Goal: Information Seeking & Learning: Learn about a topic

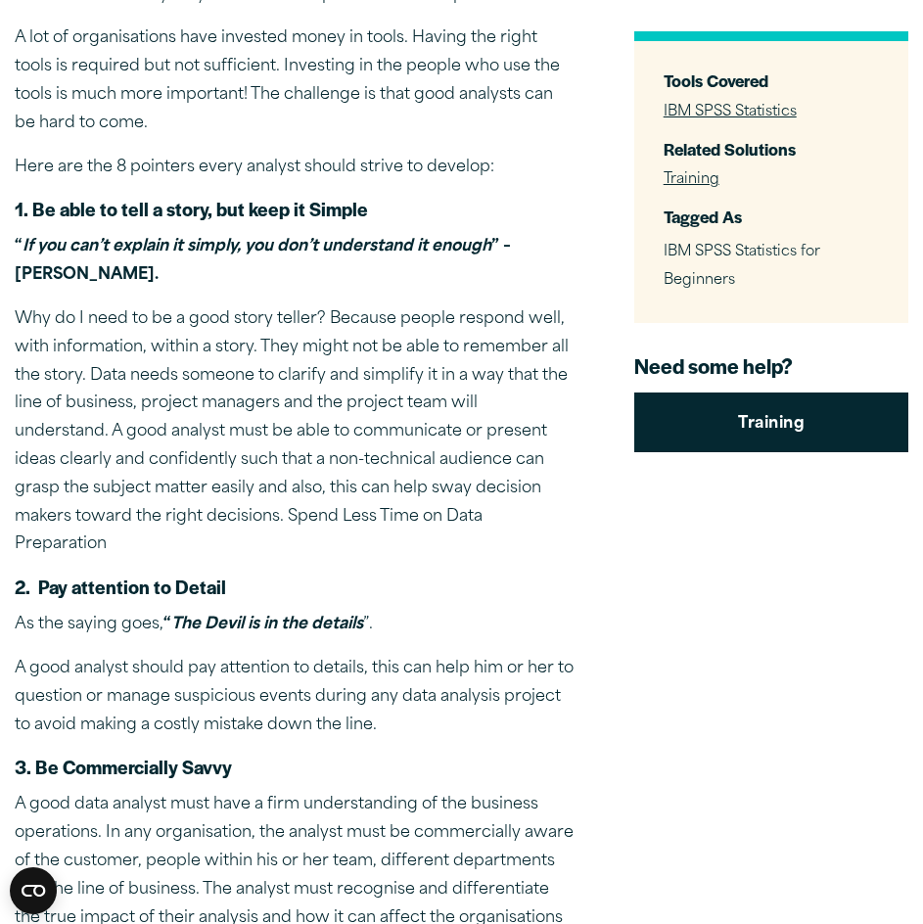
scroll to position [783, 0]
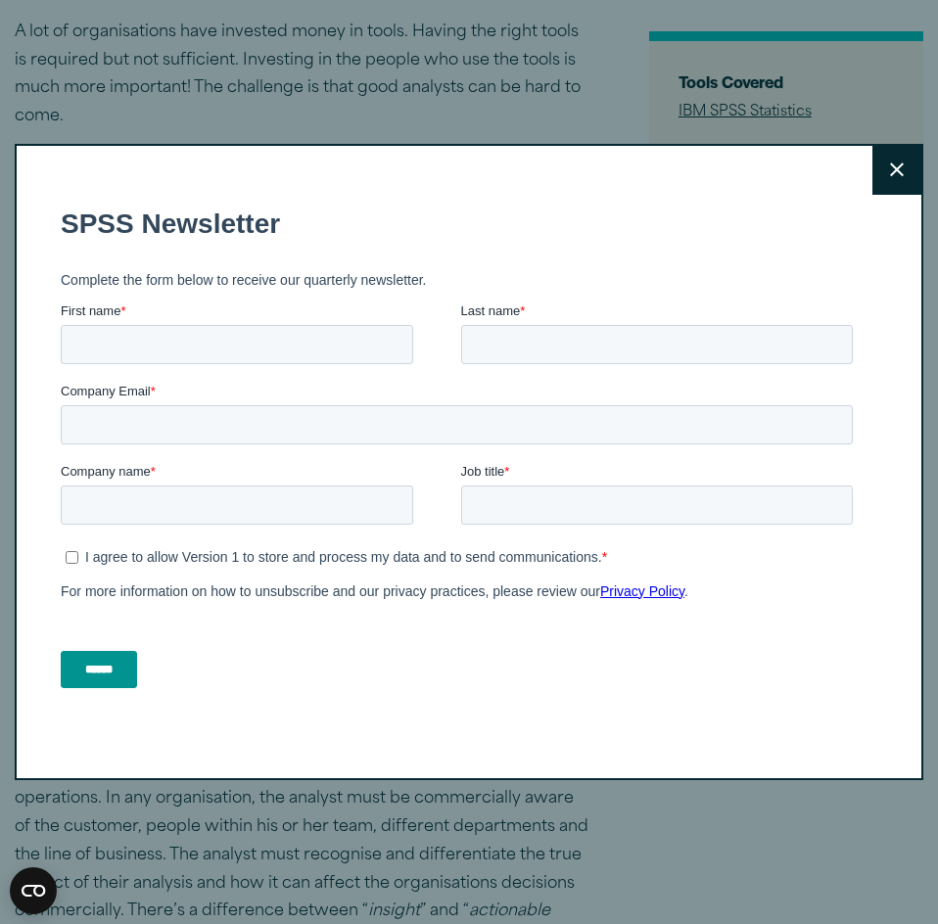
click at [899, 160] on button "Close" at bounding box center [896, 170] width 49 height 49
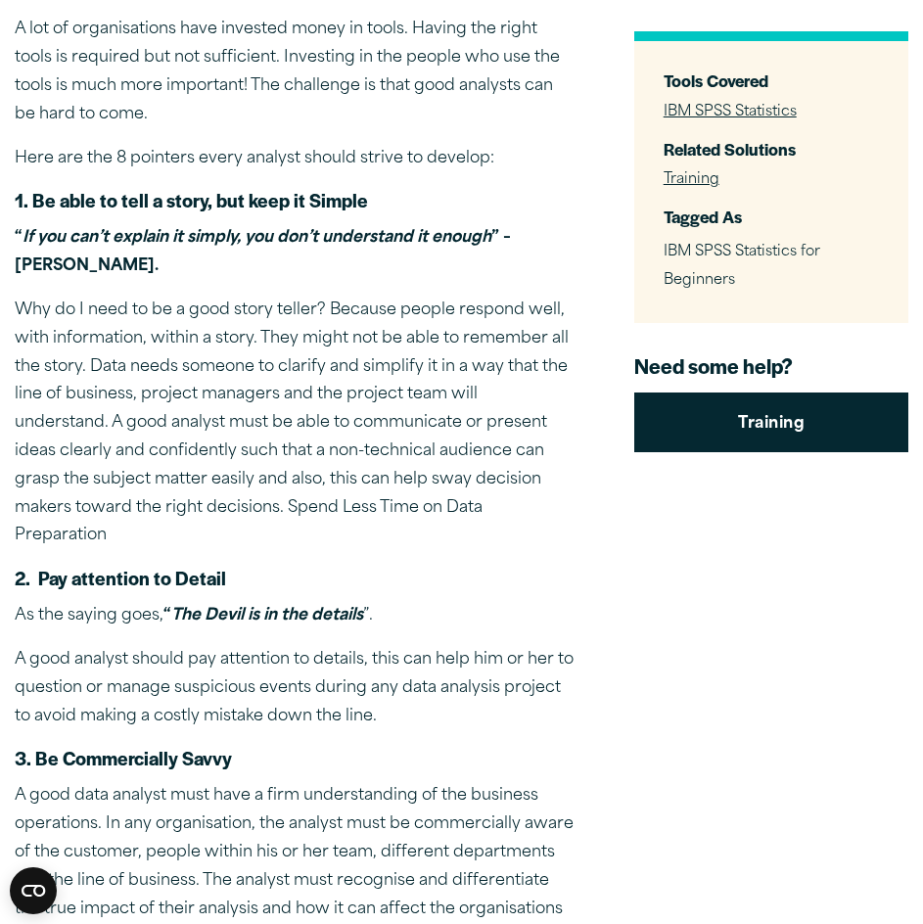
drag, startPoint x: 57, startPoint y: 222, endPoint x: 493, endPoint y: 258, distance: 437.2
click at [493, 258] on p "“ If you can’t explain it simply, you don’t understand it enough ” – Albert Ein…" at bounding box center [295, 252] width 560 height 57
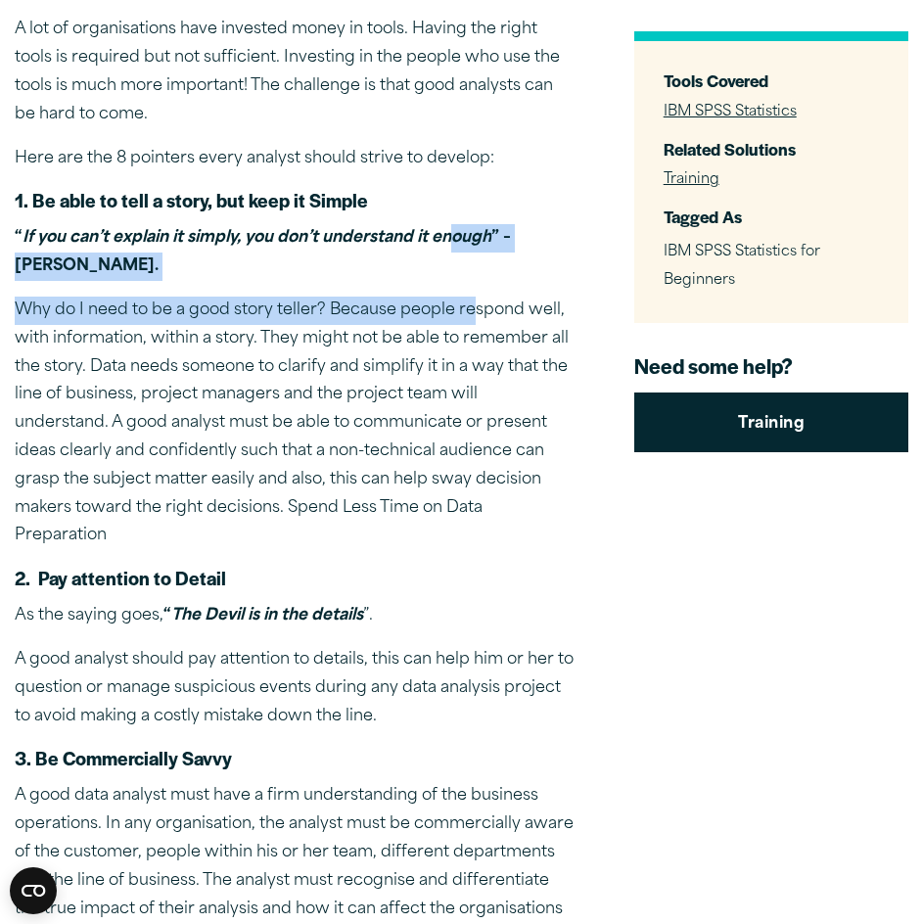
drag, startPoint x: 451, startPoint y: 247, endPoint x: 449, endPoint y: 268, distance: 21.6
click at [459, 281] on p "“ If you can’t explain it simply, you don’t understand it enough ” – Albert Ein…" at bounding box center [295, 252] width 560 height 57
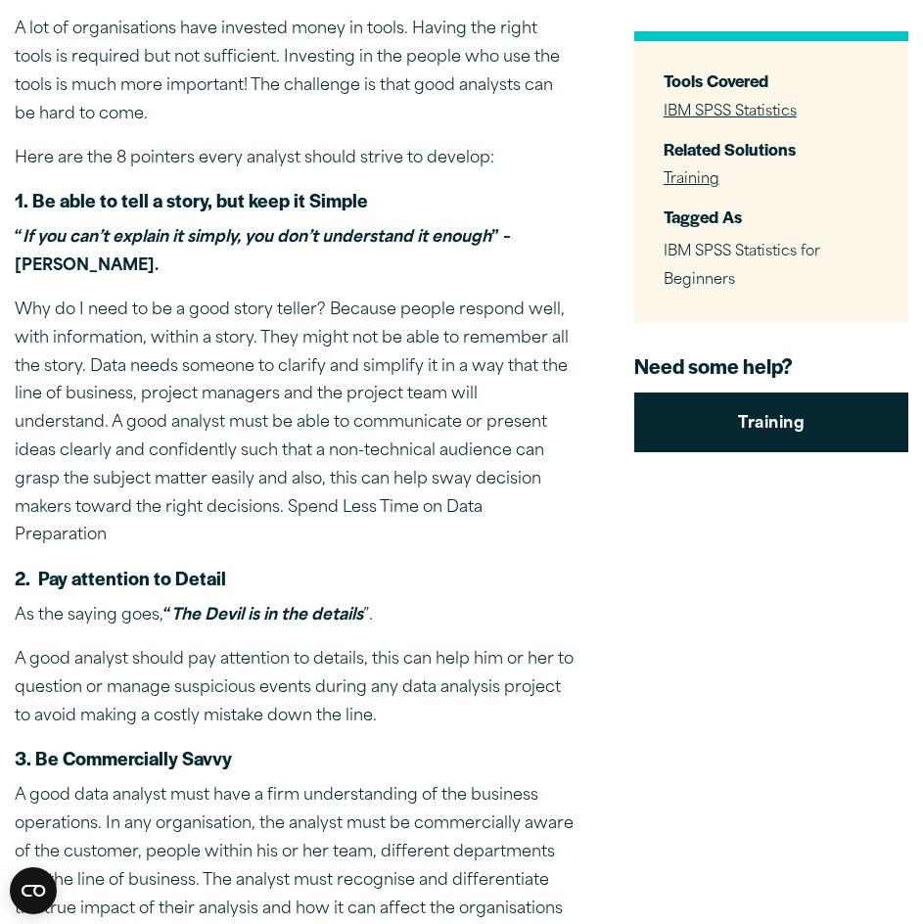
click at [388, 251] on p "“ If you can’t explain it simply, you don’t understand it enough ” – Albert Ein…" at bounding box center [295, 252] width 560 height 57
drag, startPoint x: 492, startPoint y: 237, endPoint x: 461, endPoint y: 248, distance: 32.2
click at [491, 257] on p "“ If you can’t explain it simply, you don’t understand it enough ” – Albert Ein…" at bounding box center [295, 252] width 560 height 57
click at [450, 250] on p "“ If you can’t explain it simply, you don’t understand it enough ” – Albert Ein…" at bounding box center [295, 252] width 560 height 57
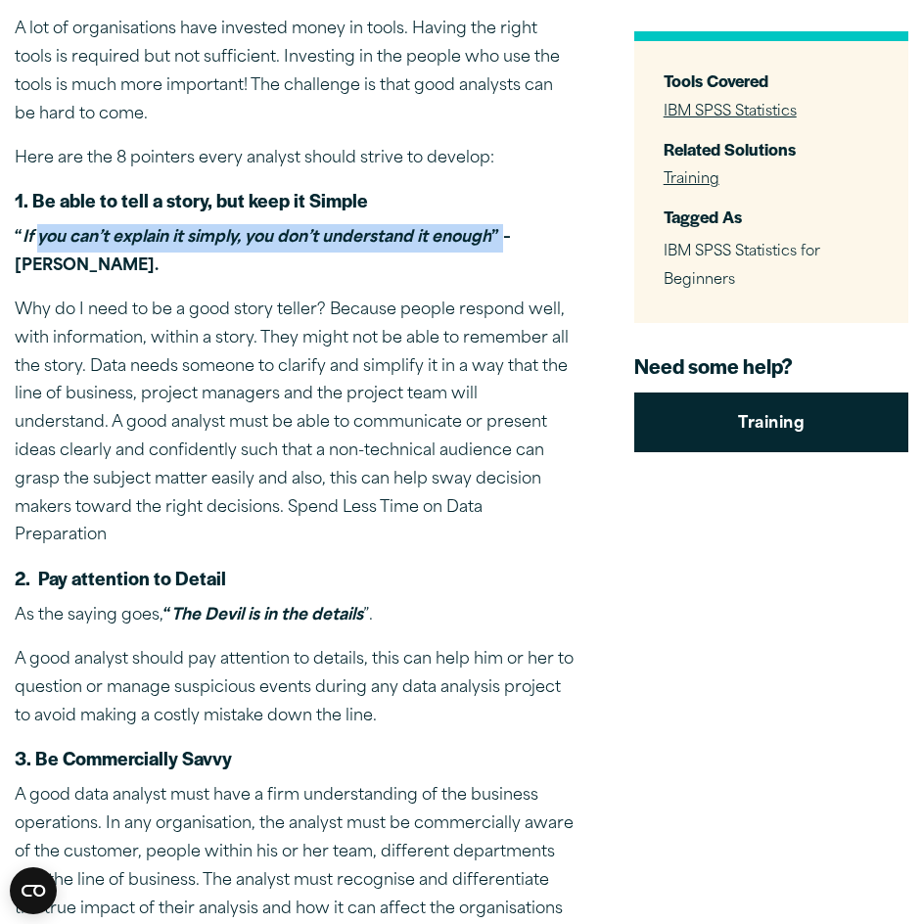
drag, startPoint x: 504, startPoint y: 238, endPoint x: 35, endPoint y: 242, distance: 469.1
click at [35, 242] on strong "“ If you can’t explain it simply, you don’t understand it enough ” – Albert Ein…" at bounding box center [263, 252] width 496 height 44
click at [35, 242] on em "If you can’t explain it simply, you don’t understand it enough" at bounding box center [257, 238] width 469 height 16
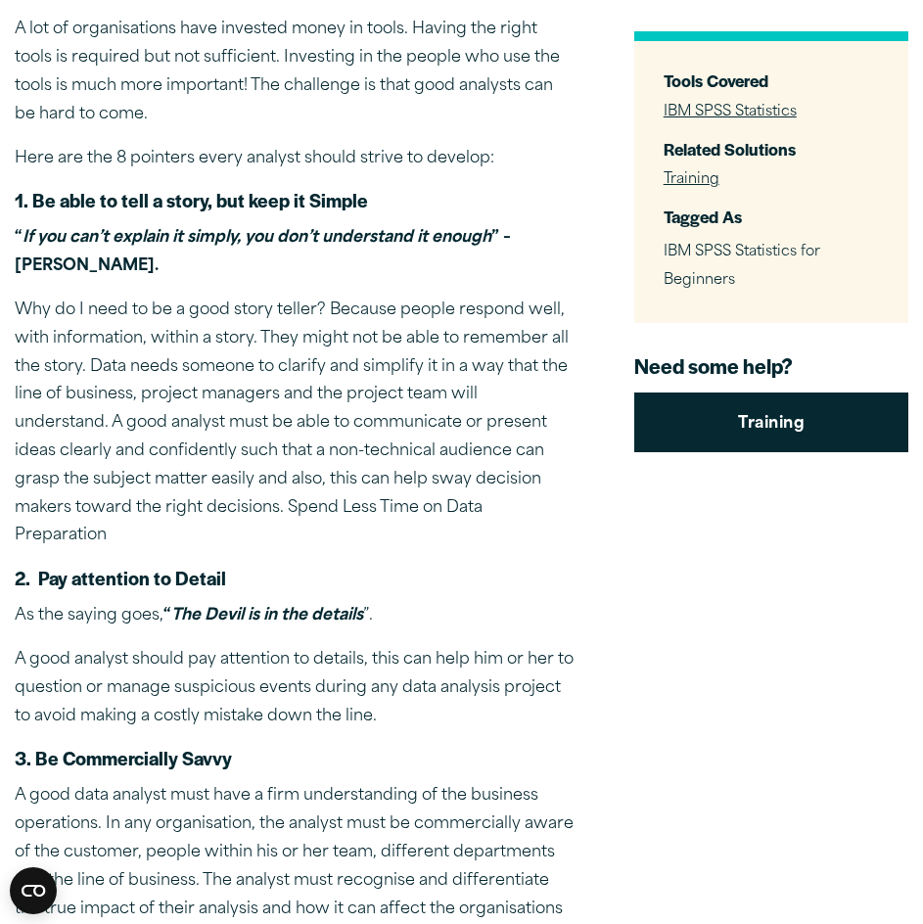
drag, startPoint x: 35, startPoint y: 242, endPoint x: 518, endPoint y: 283, distance: 484.5
click at [518, 281] on p "“ If you can’t explain it simply, you don’t understand it enough ” – Albert Ein…" at bounding box center [295, 252] width 560 height 57
drag, startPoint x: 28, startPoint y: 226, endPoint x: 414, endPoint y: 267, distance: 388.0
click at [414, 267] on p "“ If you can’t explain it simply, you don’t understand it enough ” – Albert Ein…" at bounding box center [295, 252] width 560 height 57
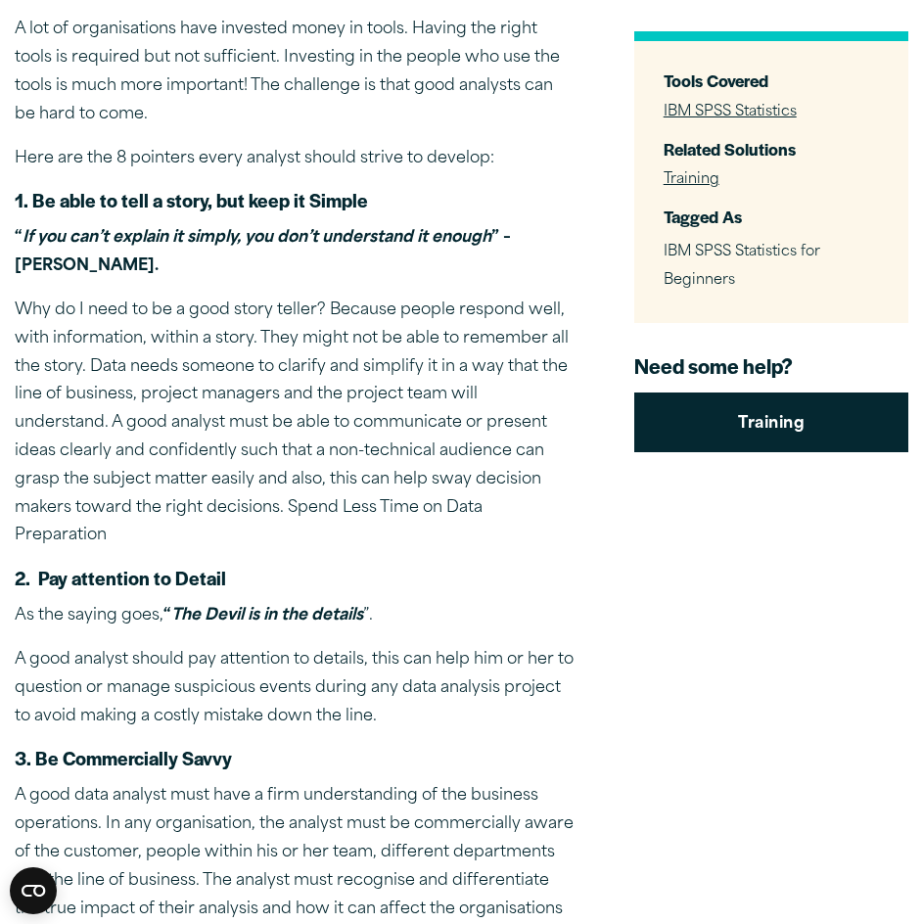
click at [414, 268] on p "“ If you can’t explain it simply, you don’t understand it enough ” – Albert Ein…" at bounding box center [295, 252] width 560 height 57
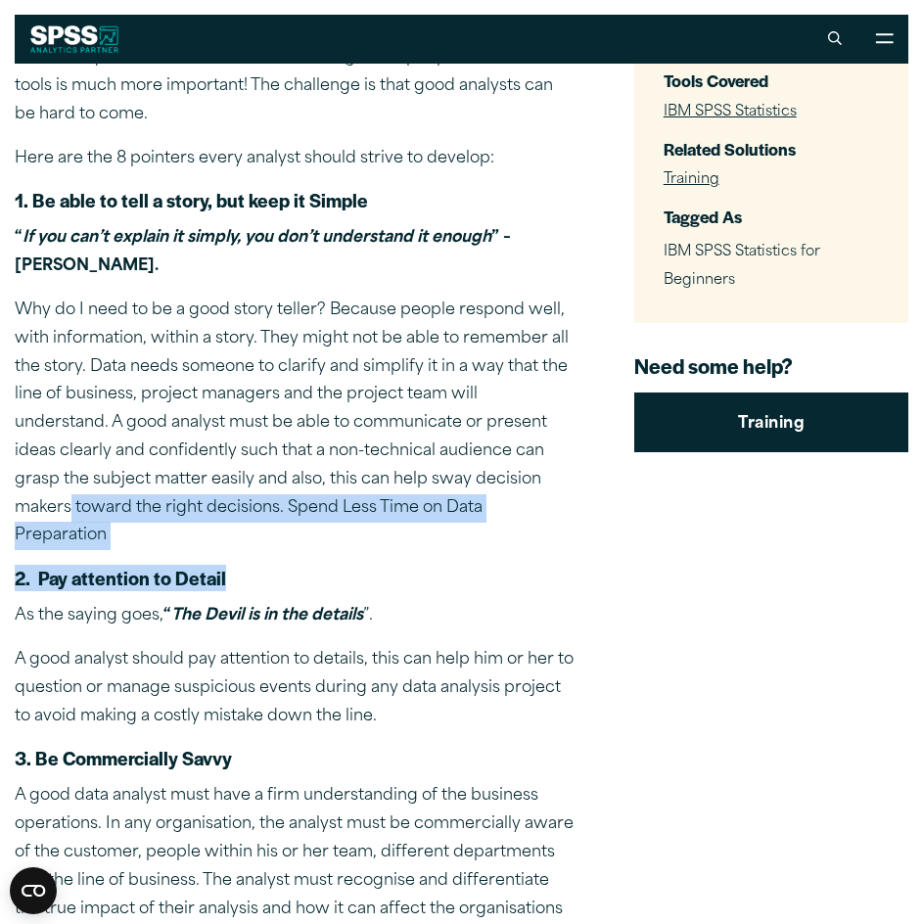
drag, startPoint x: 533, startPoint y: 484, endPoint x: 384, endPoint y: 544, distance: 160.7
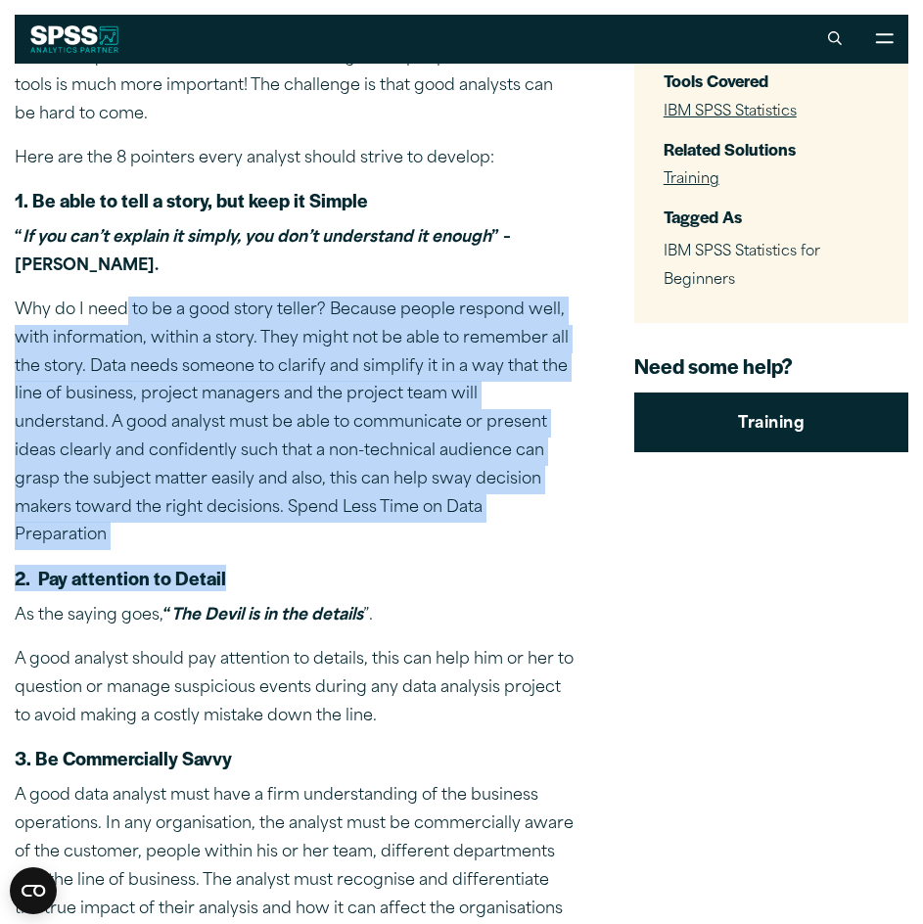
drag, startPoint x: 315, startPoint y: 505, endPoint x: 131, endPoint y: 316, distance: 263.8
click at [132, 317] on p "Why do I need to be a good story teller? Because people respond well, with info…" at bounding box center [295, 424] width 560 height 254
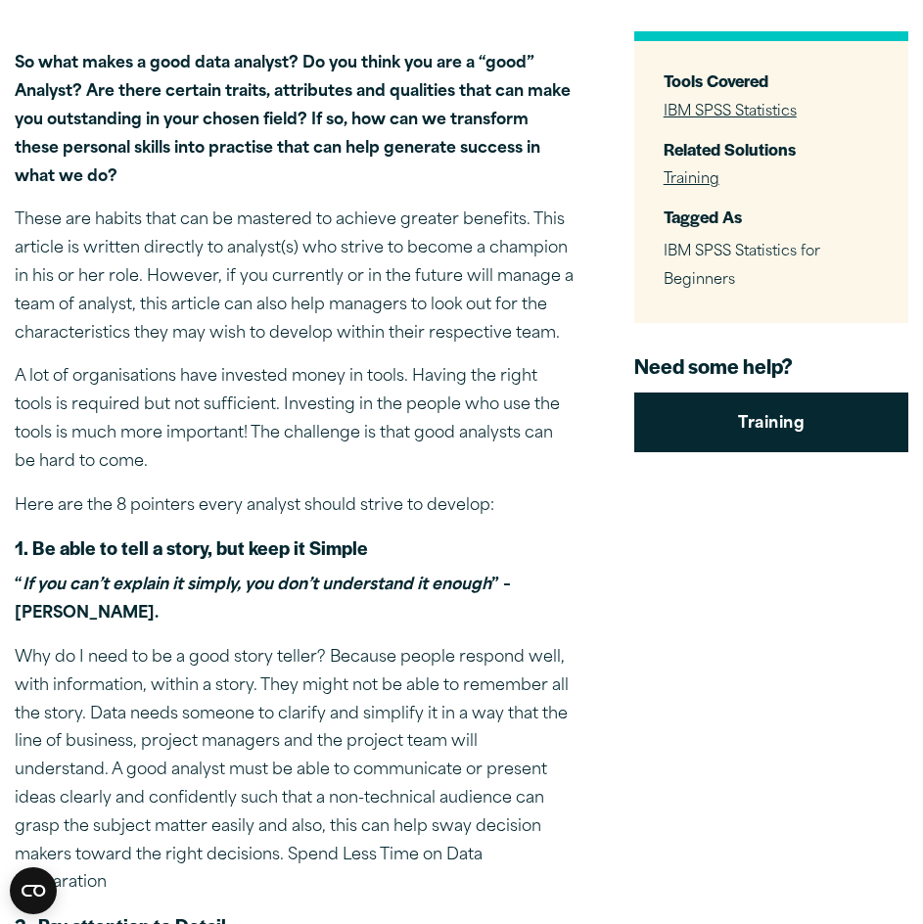
scroll to position [490, 0]
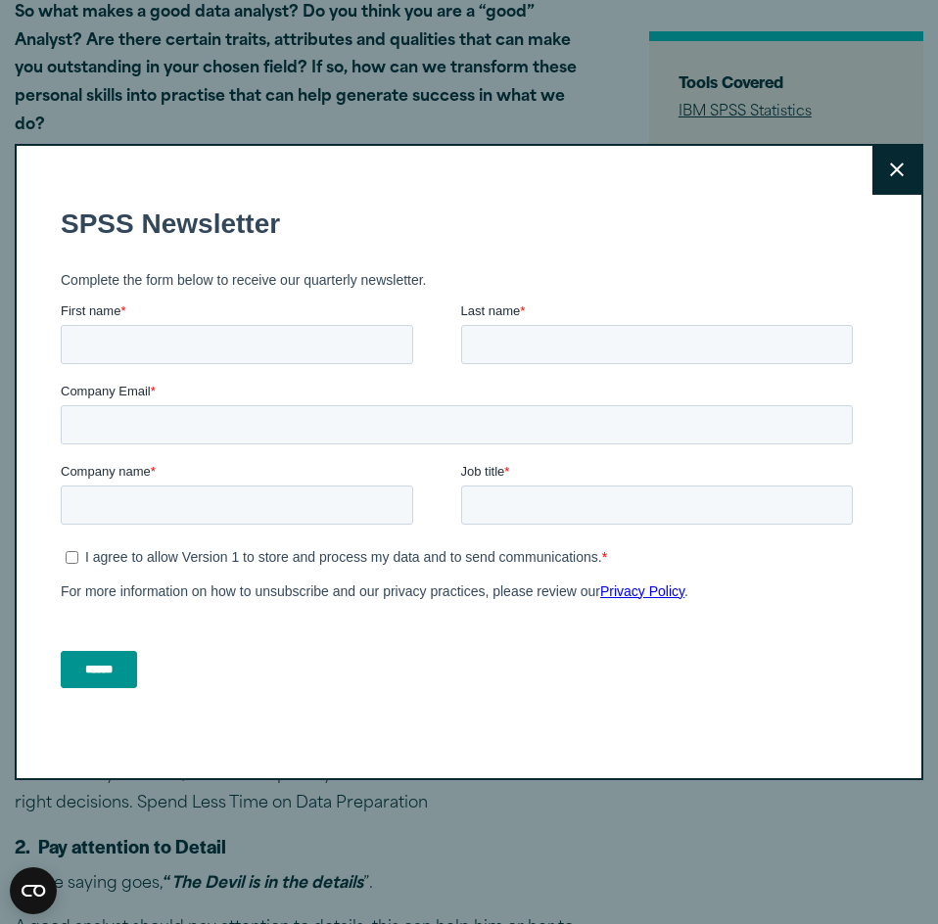
click at [872, 177] on button "Close" at bounding box center [896, 170] width 49 height 49
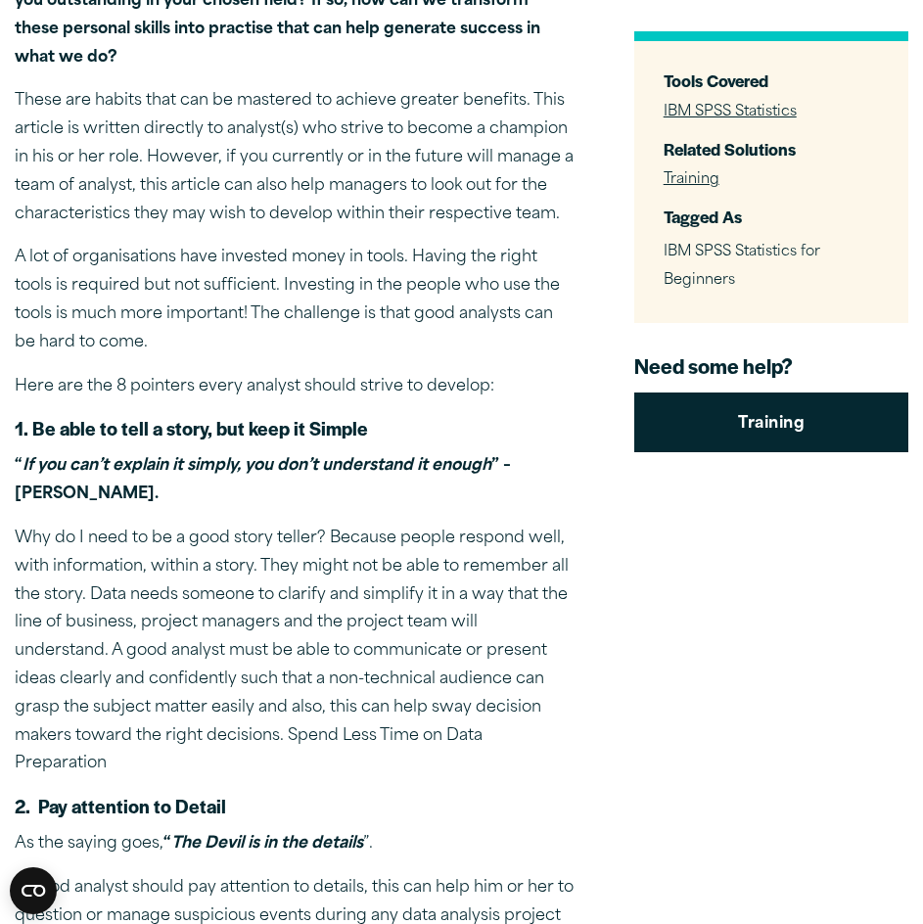
scroll to position [588, 0]
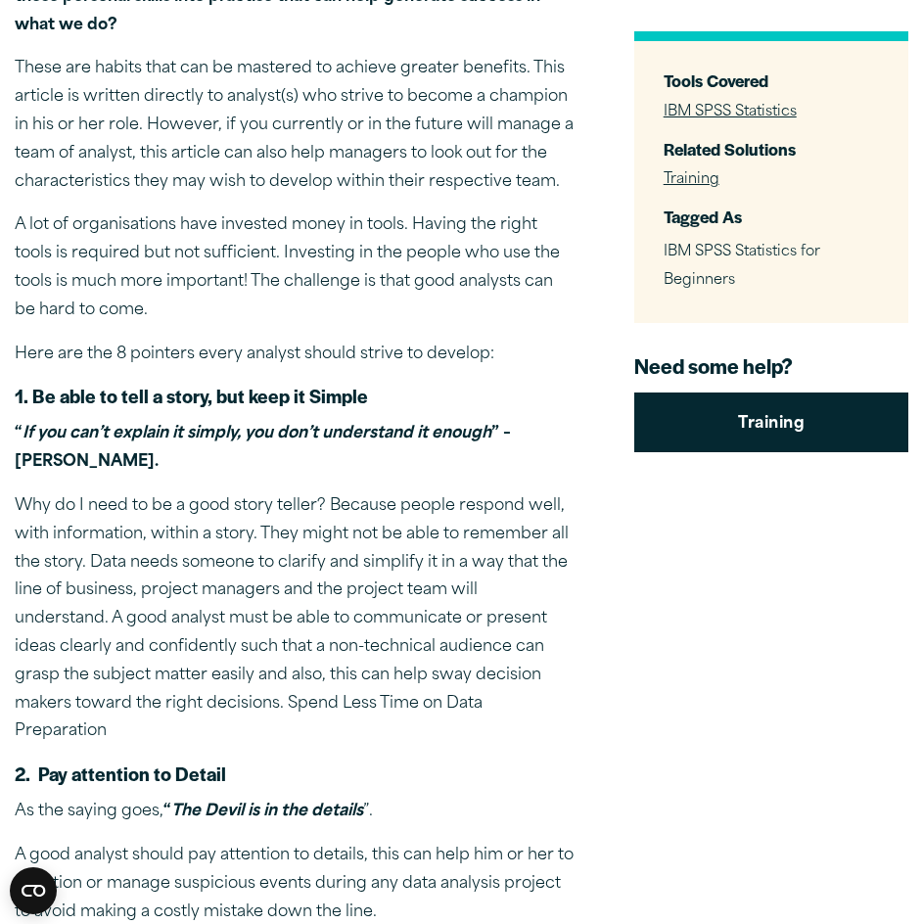
click at [566, 130] on p "These are habits that can be mastered to achieve greater benefits. This article…" at bounding box center [295, 125] width 560 height 141
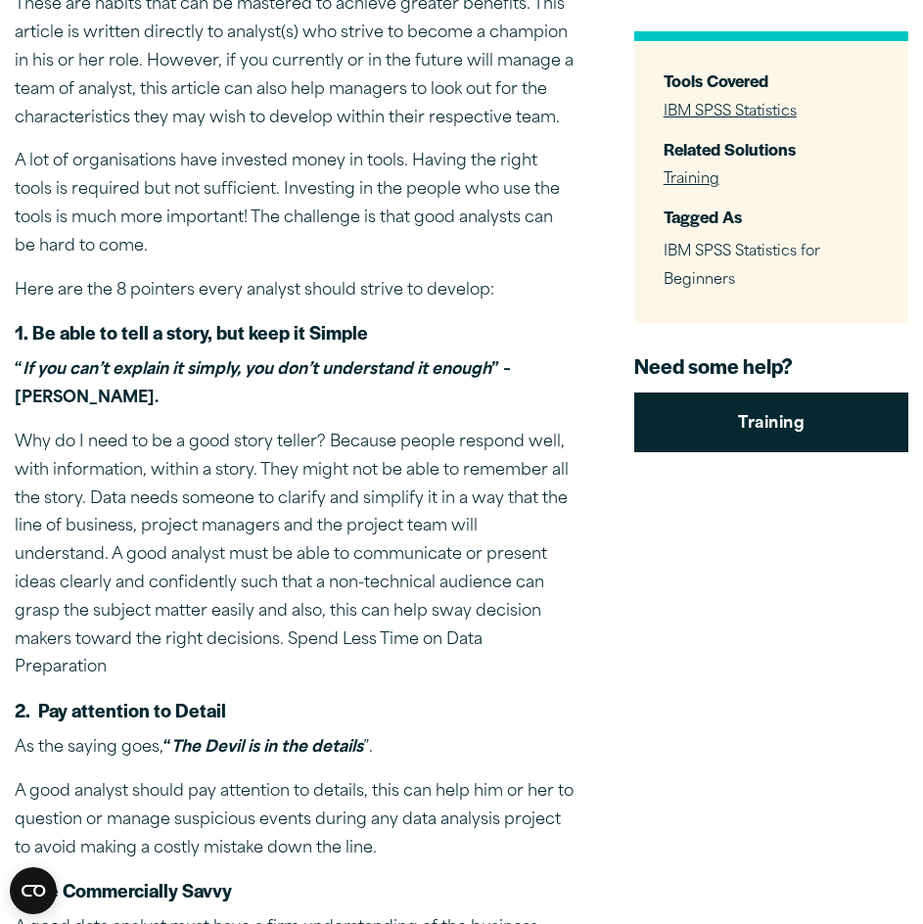
scroll to position [685, 0]
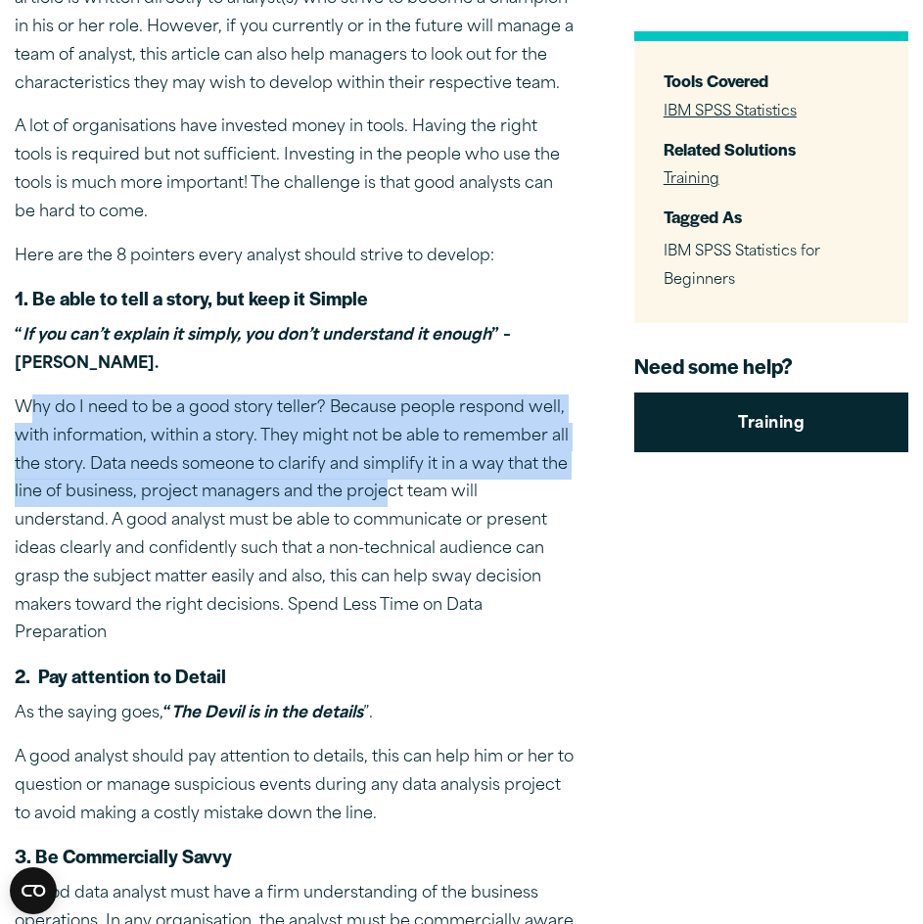
drag, startPoint x: 27, startPoint y: 419, endPoint x: 403, endPoint y: 473, distance: 379.9
click at [388, 481] on p "Why do I need to be a good story teller? Because people respond well, with info…" at bounding box center [295, 522] width 560 height 254
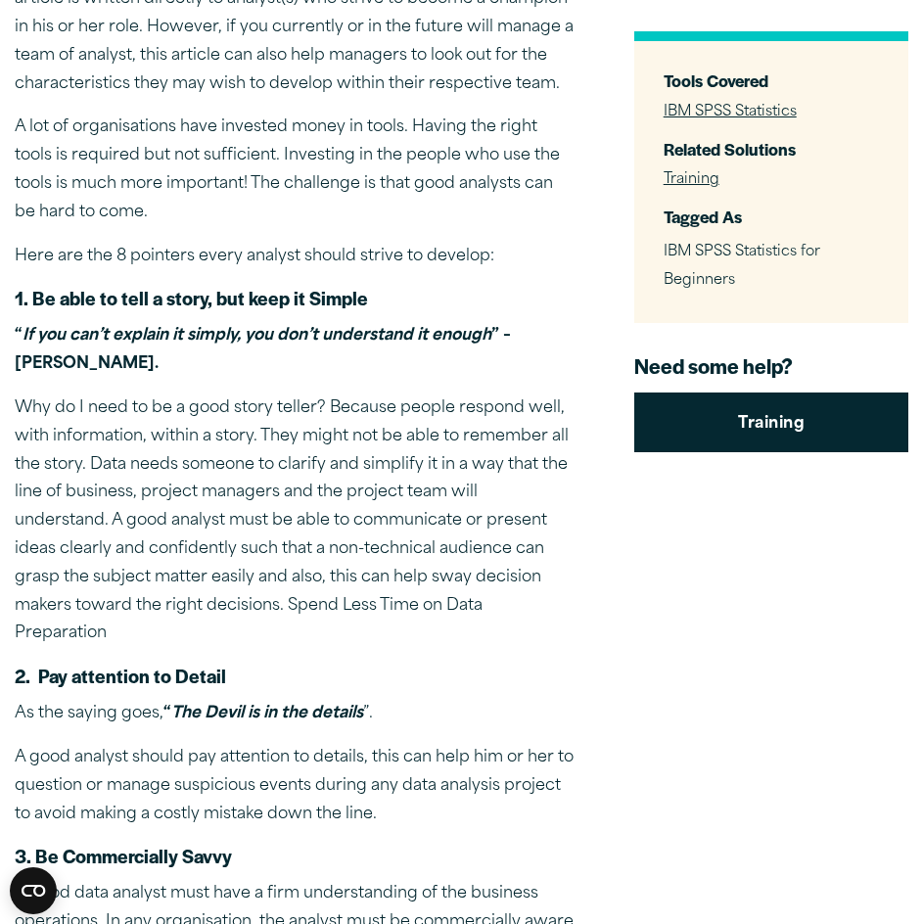
click at [409, 457] on p "Why do I need to be a good story teller? Because people respond well, with info…" at bounding box center [295, 522] width 560 height 254
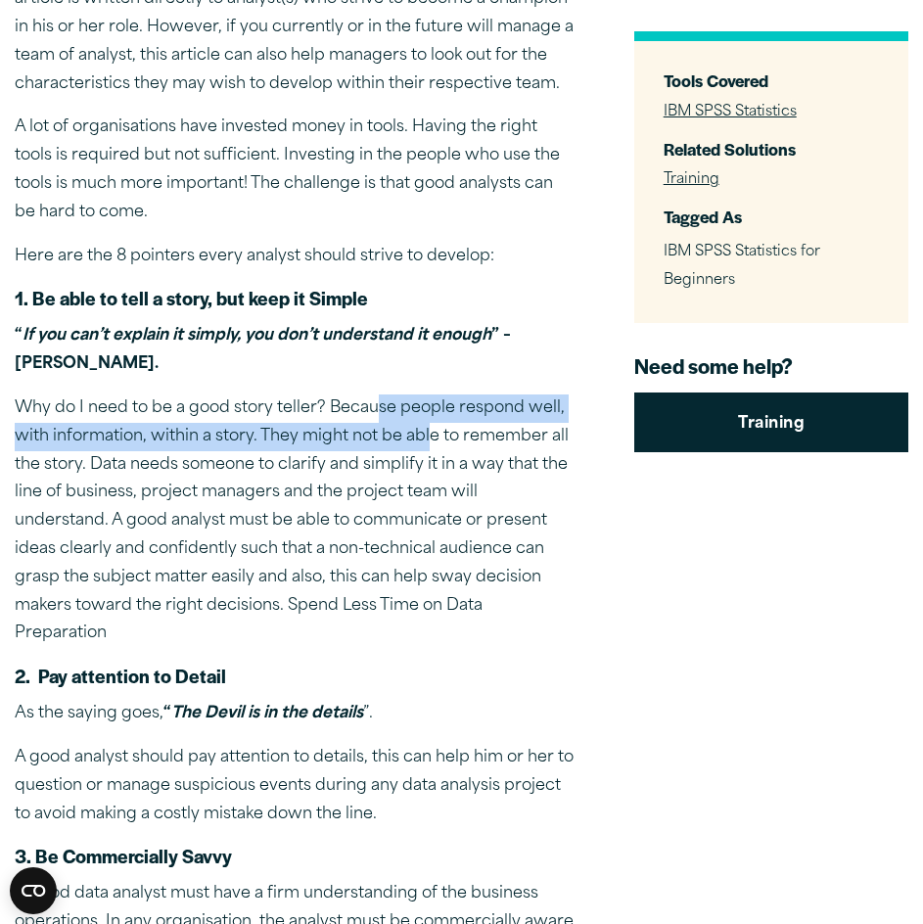
drag, startPoint x: 374, startPoint y: 408, endPoint x: 427, endPoint y: 446, distance: 64.7
click at [427, 446] on p "Why do I need to be a good story teller? Because people respond well, with info…" at bounding box center [295, 522] width 560 height 254
click at [426, 447] on p "Why do I need to be a good story teller? Because people respond well, with info…" at bounding box center [295, 522] width 560 height 254
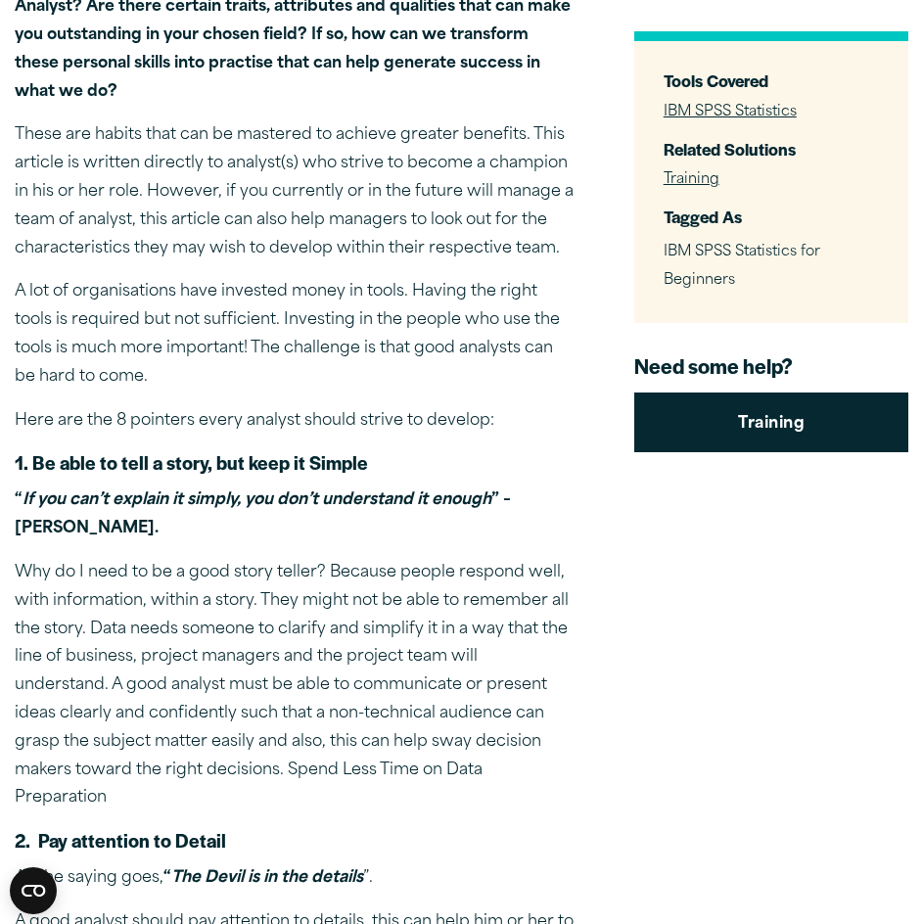
scroll to position [783, 0]
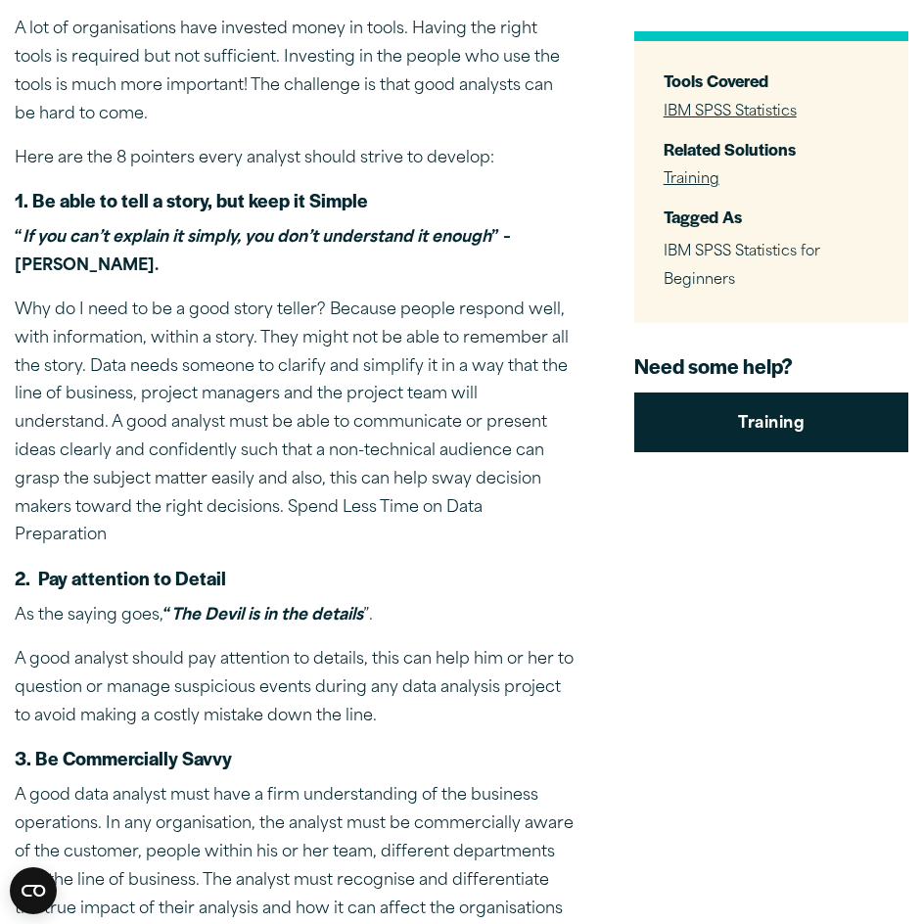
drag, startPoint x: 47, startPoint y: 206, endPoint x: 413, endPoint y: 362, distance: 398.3
click at [411, 367] on p "Why do I need to be a good story teller? Because people respond well, with info…" at bounding box center [295, 424] width 560 height 254
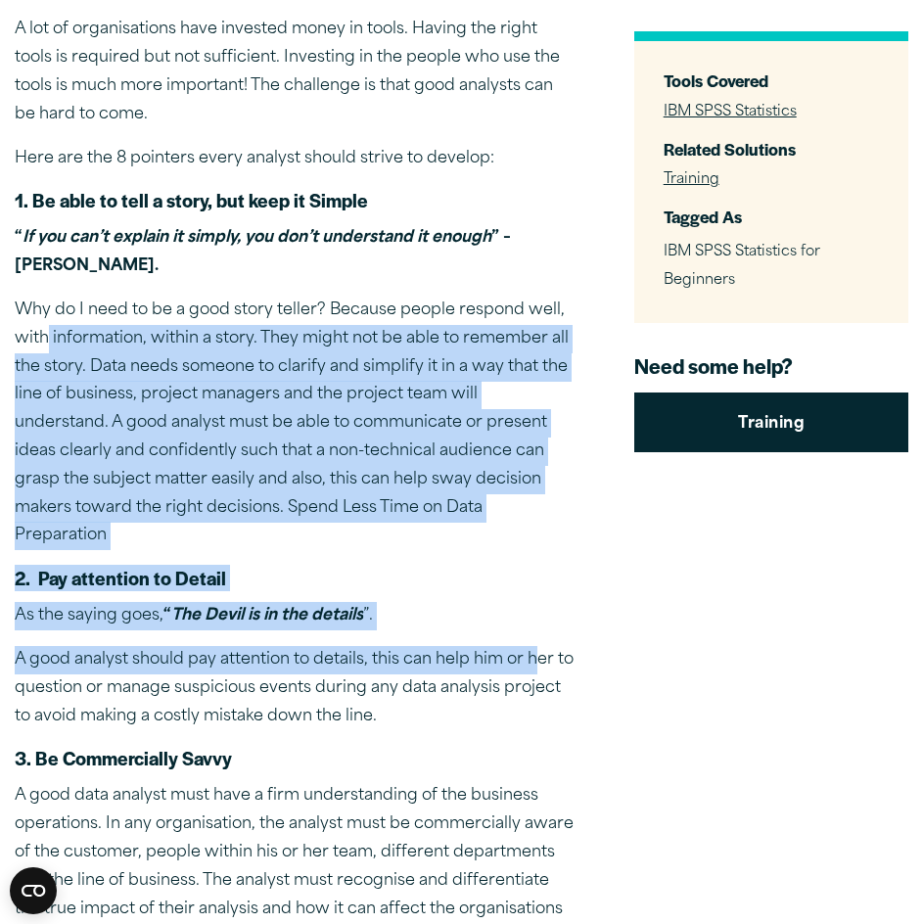
drag, startPoint x: 246, startPoint y: 416, endPoint x: 462, endPoint y: 590, distance: 277.9
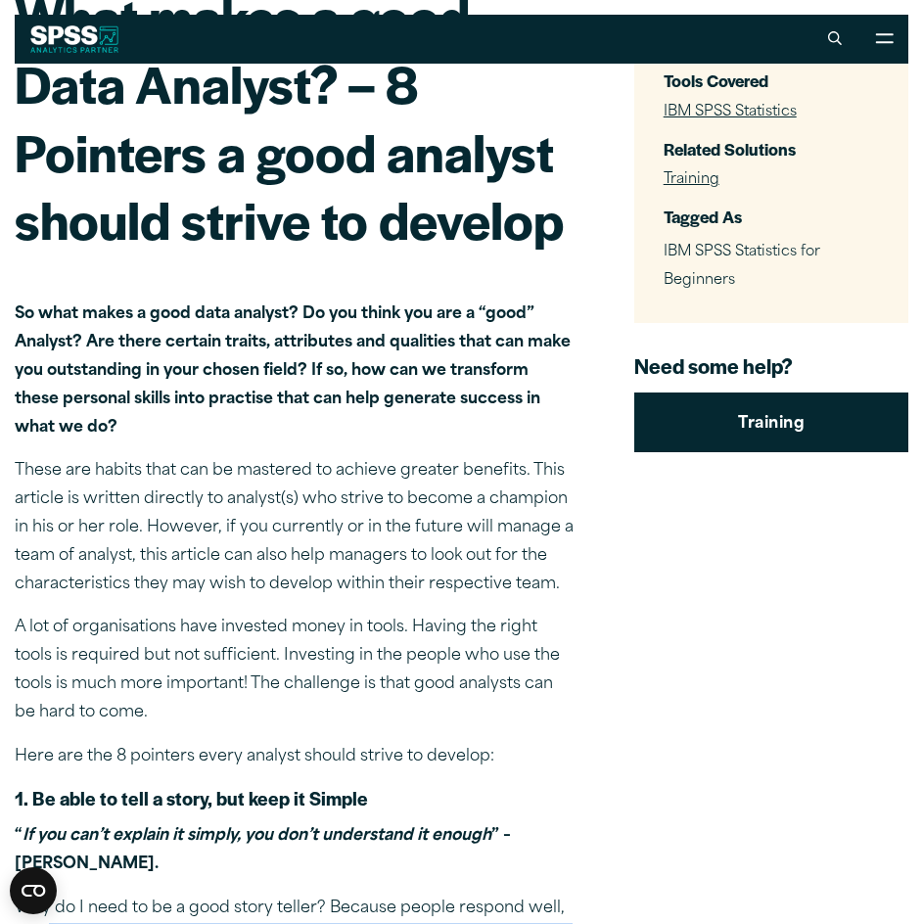
scroll to position [0, 0]
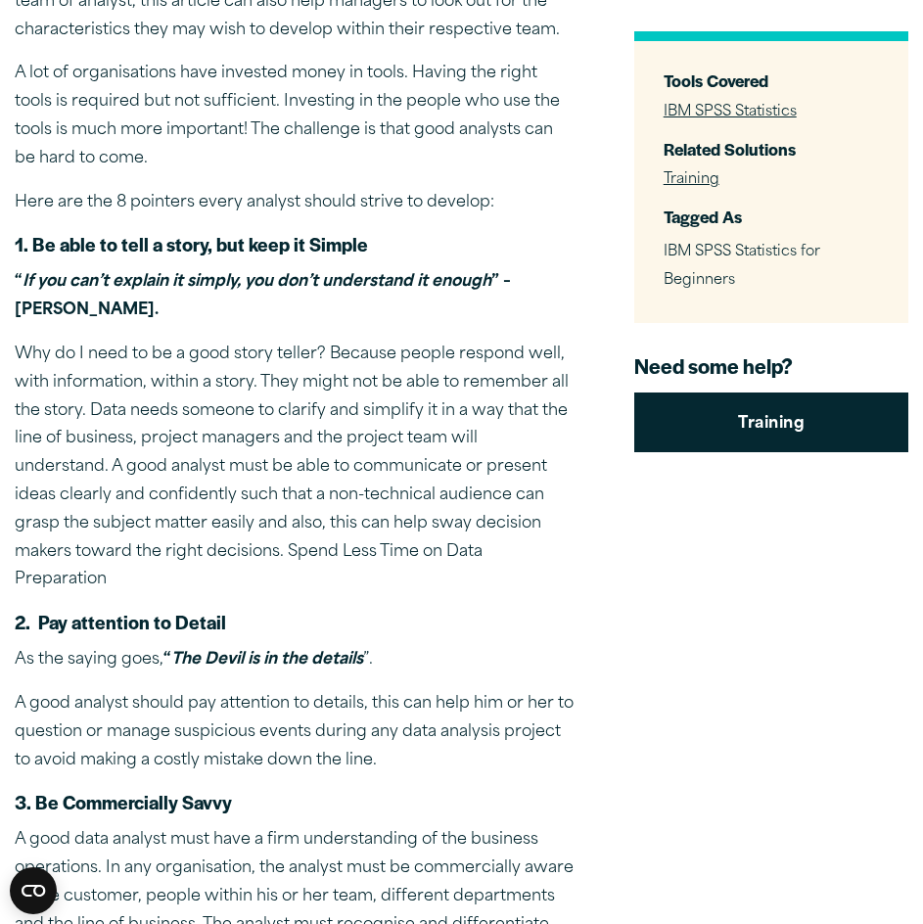
scroll to position [881, 0]
